Goal: Find specific page/section: Find specific page/section

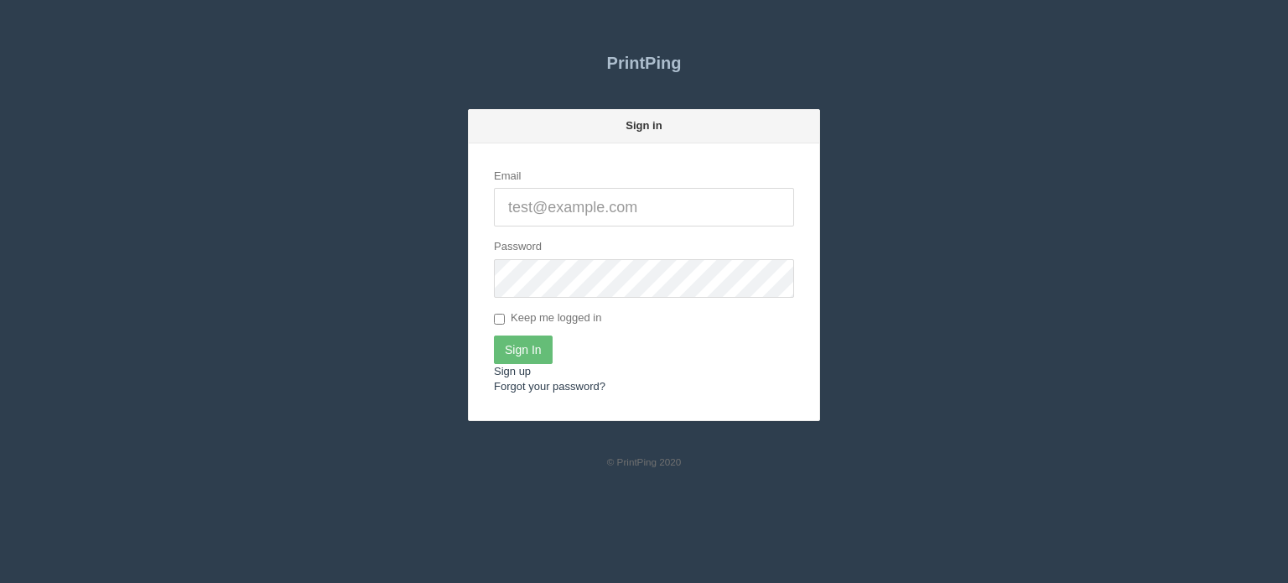
type input "[EMAIL_ADDRESS][DOMAIN_NAME]"
click at [533, 349] on input "Sign In" at bounding box center [523, 349] width 59 height 29
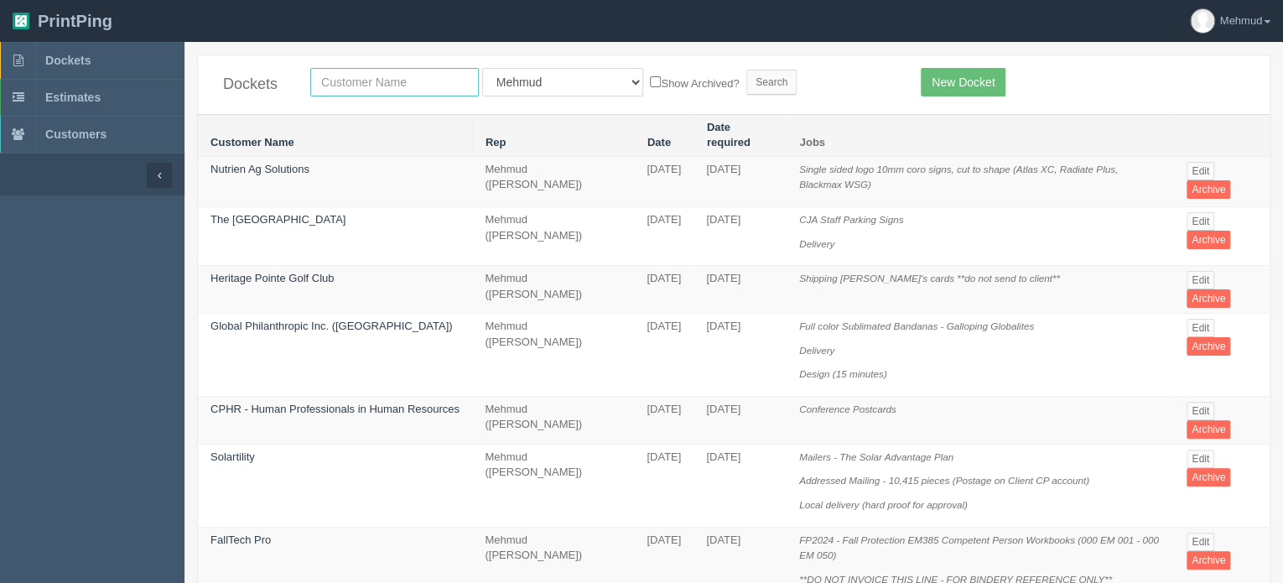
click at [356, 86] on input "text" at bounding box center [394, 82] width 169 height 29
type input "[PERSON_NAME]"
click at [746, 70] on input "Search" at bounding box center [771, 82] width 50 height 25
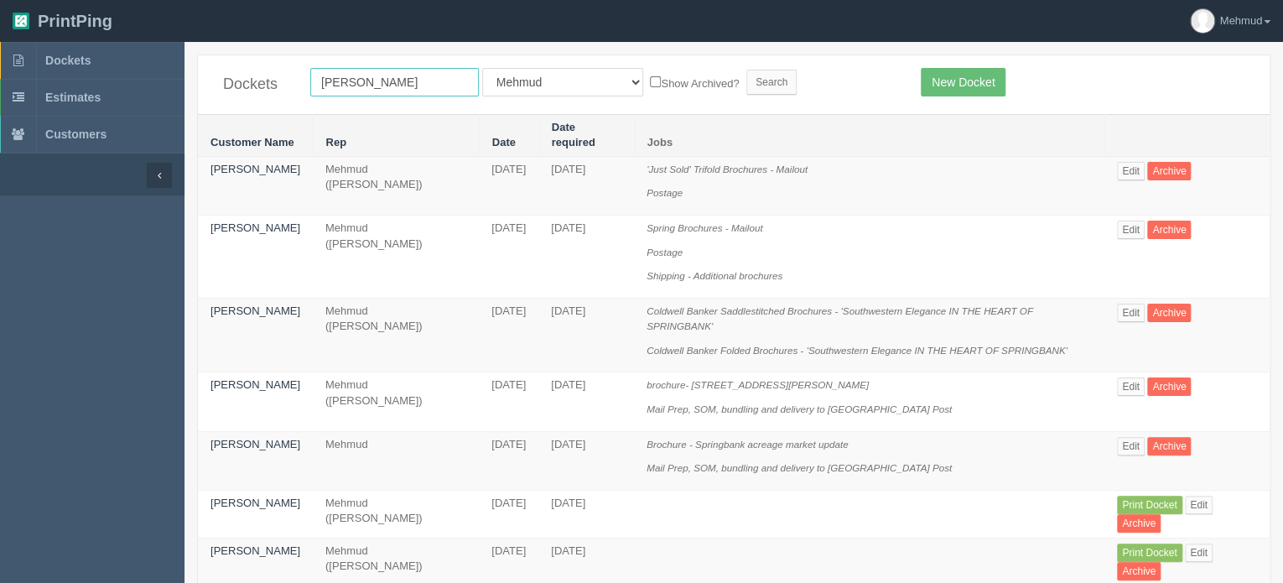
click at [392, 84] on input "[PERSON_NAME]" at bounding box center [394, 82] width 169 height 29
type input "[PERSON_NAME]"
click at [746, 86] on input "Search" at bounding box center [771, 82] width 50 height 25
click at [237, 174] on td "[PERSON_NAME]" at bounding box center [255, 185] width 115 height 59
click at [228, 167] on link "Rachelle Starnes" at bounding box center [255, 169] width 90 height 13
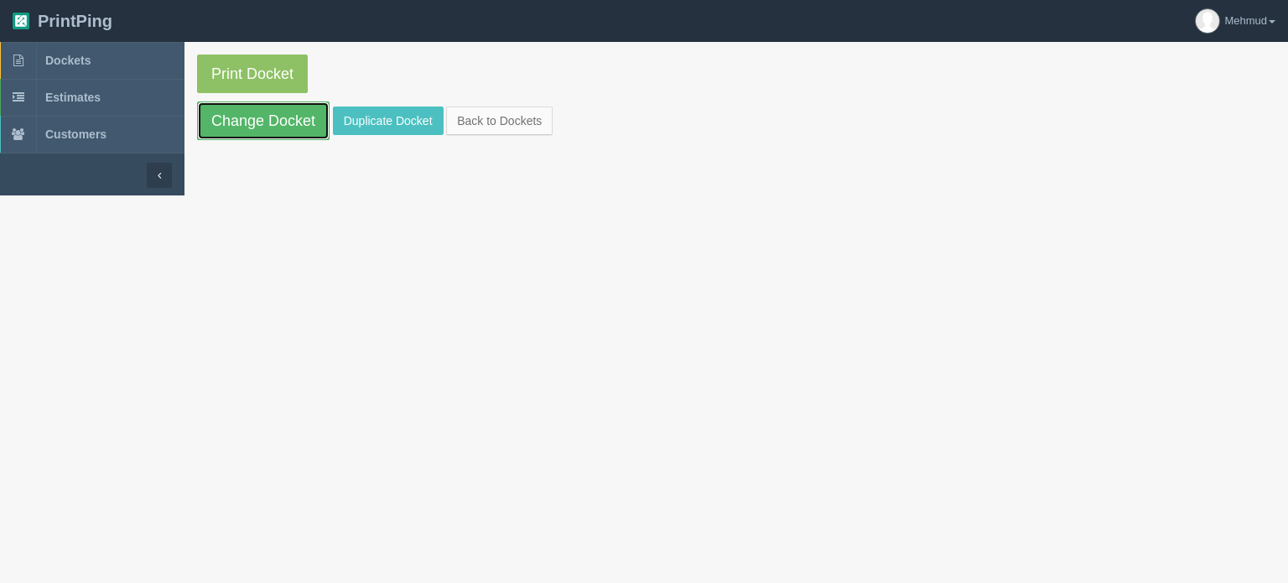
click at [255, 128] on link "Change Docket" at bounding box center [263, 120] width 132 height 39
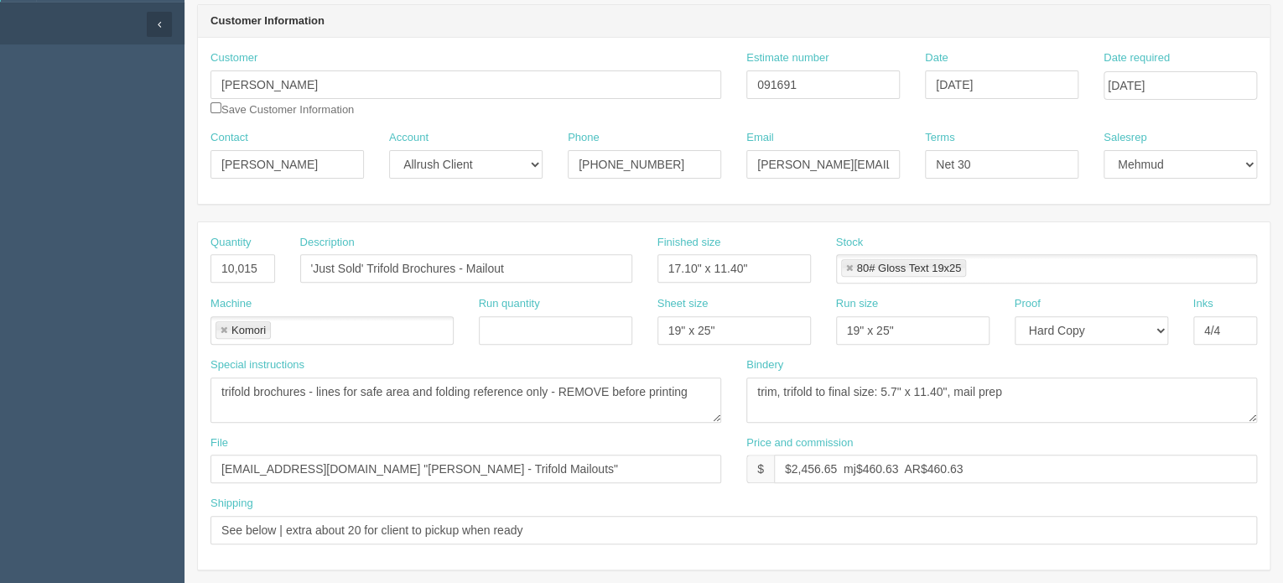
scroll to position [168, 0]
